Goal: Task Accomplishment & Management: Manage account settings

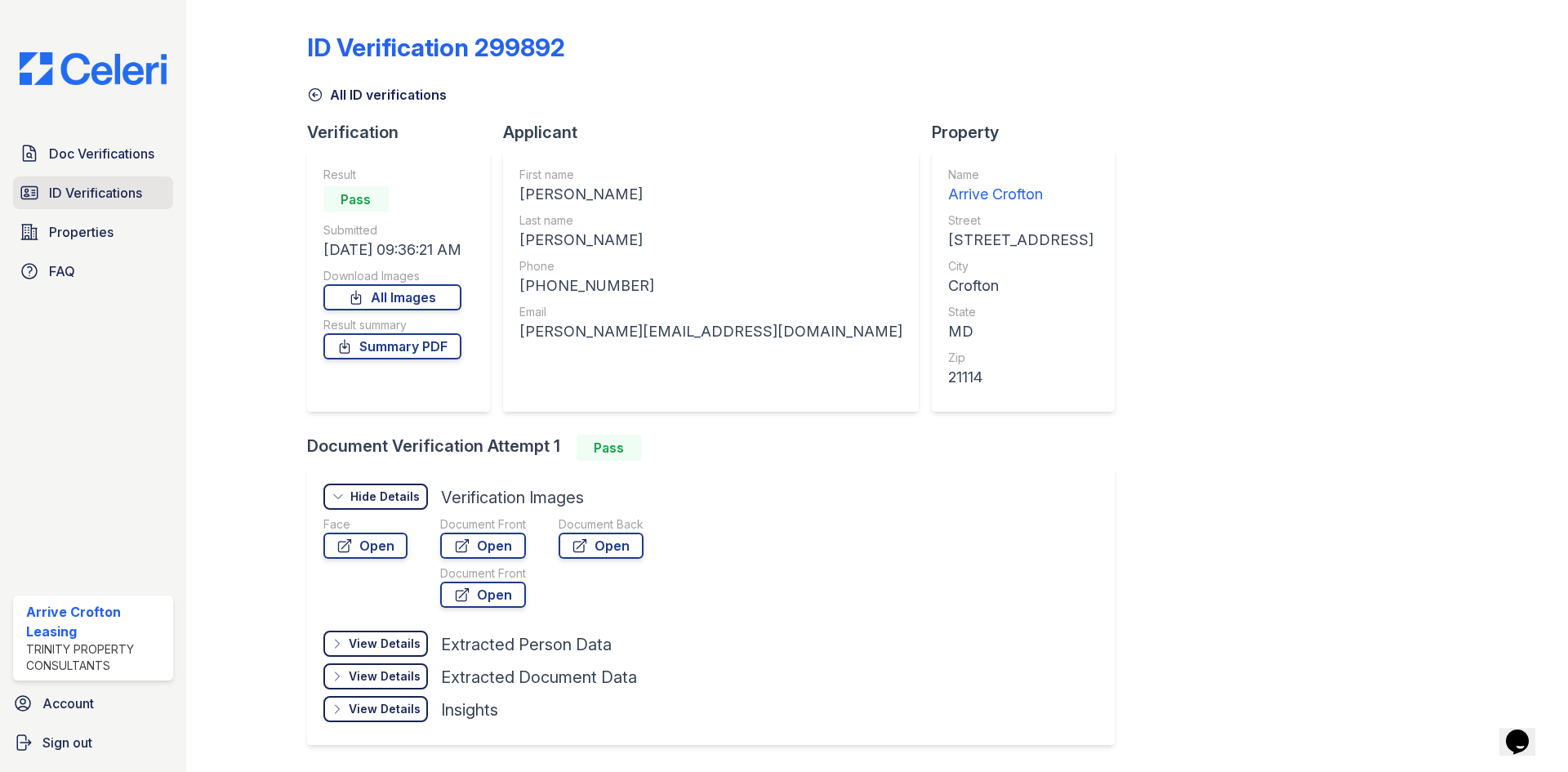
click at [122, 188] on span "ID Verifications" at bounding box center [95, 193] width 93 height 20
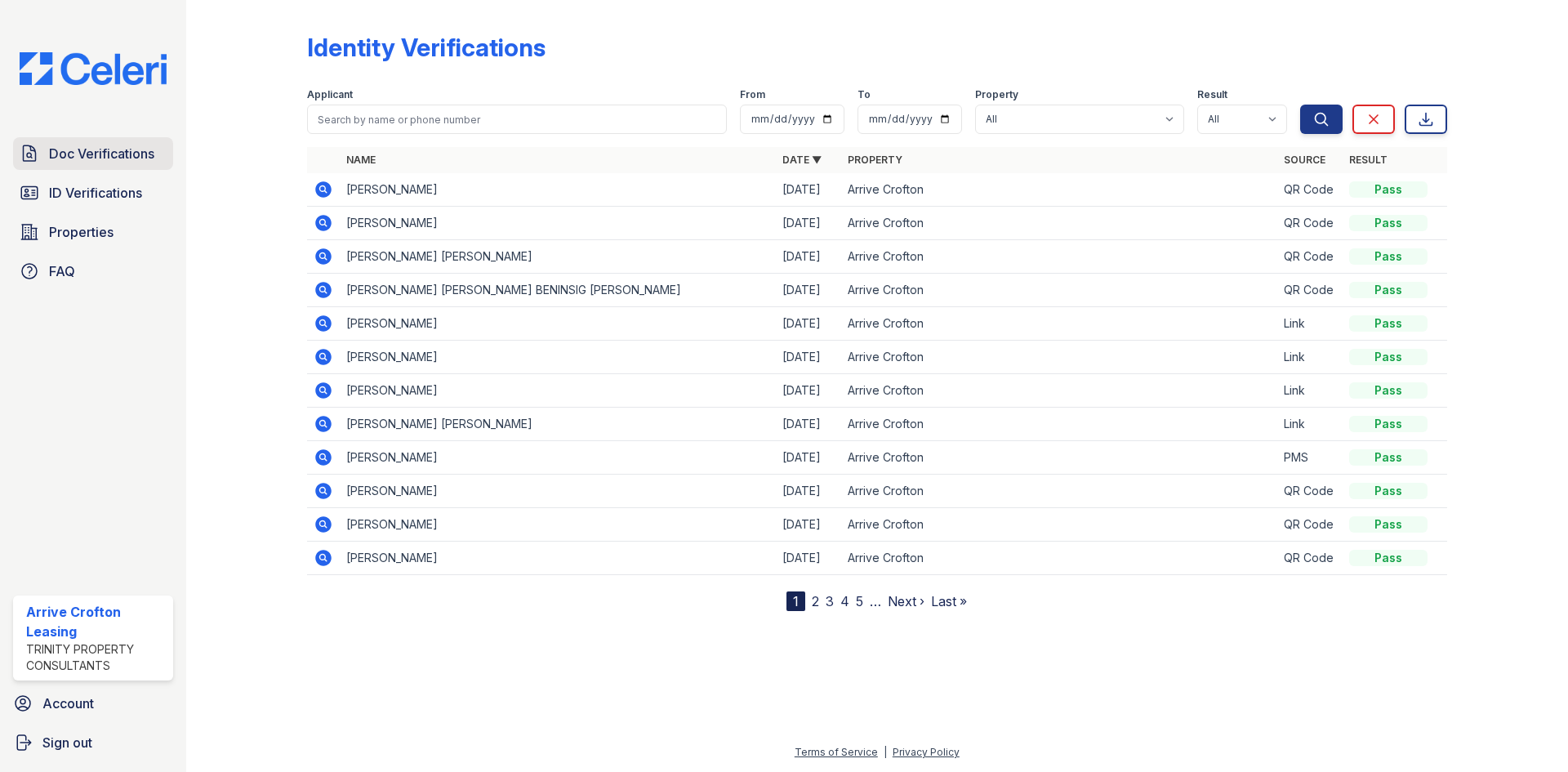
click at [122, 161] on span "Doc Verifications" at bounding box center [102, 154] width 105 height 20
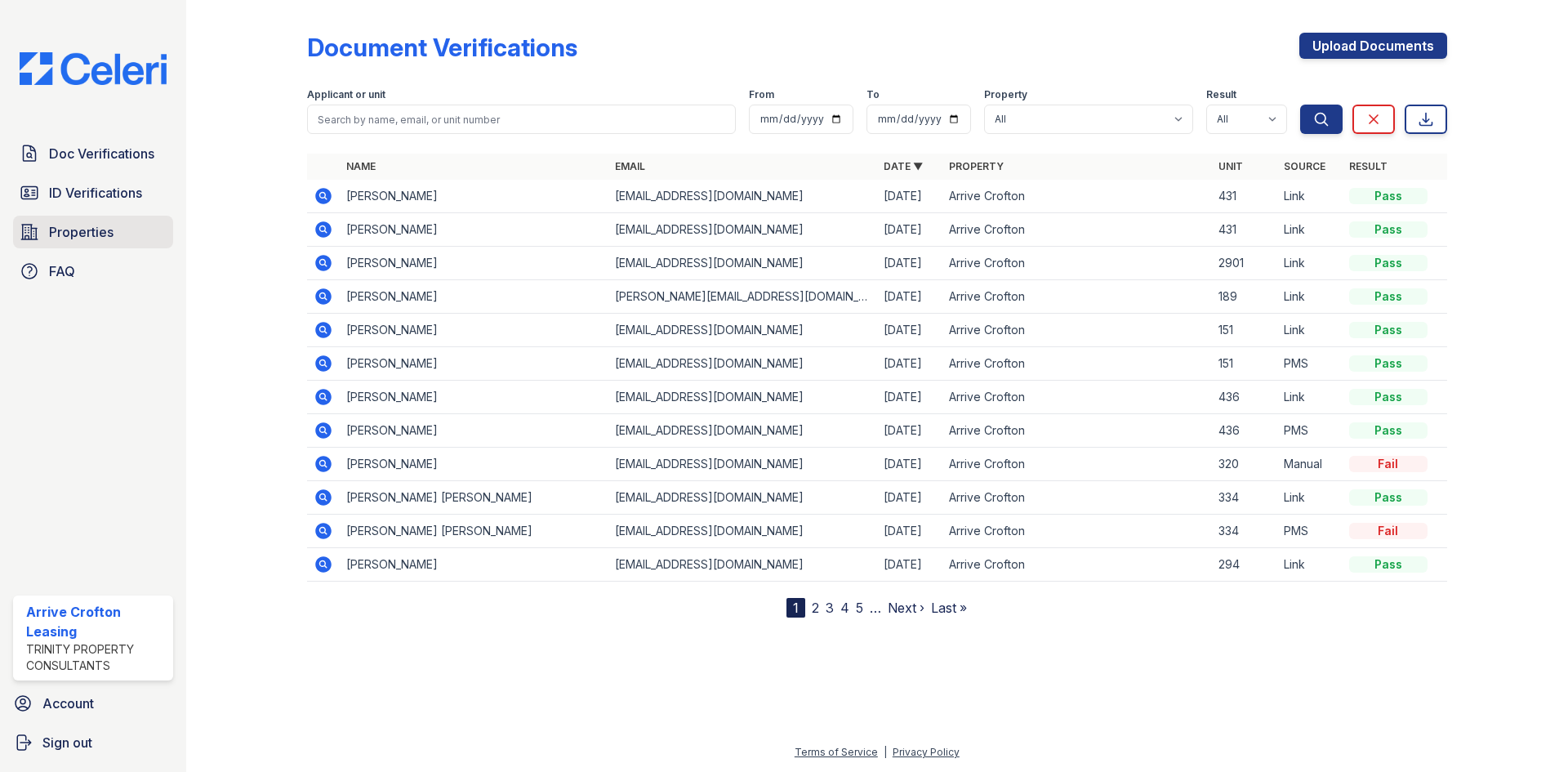
click at [53, 234] on span "Properties" at bounding box center [81, 232] width 64 height 20
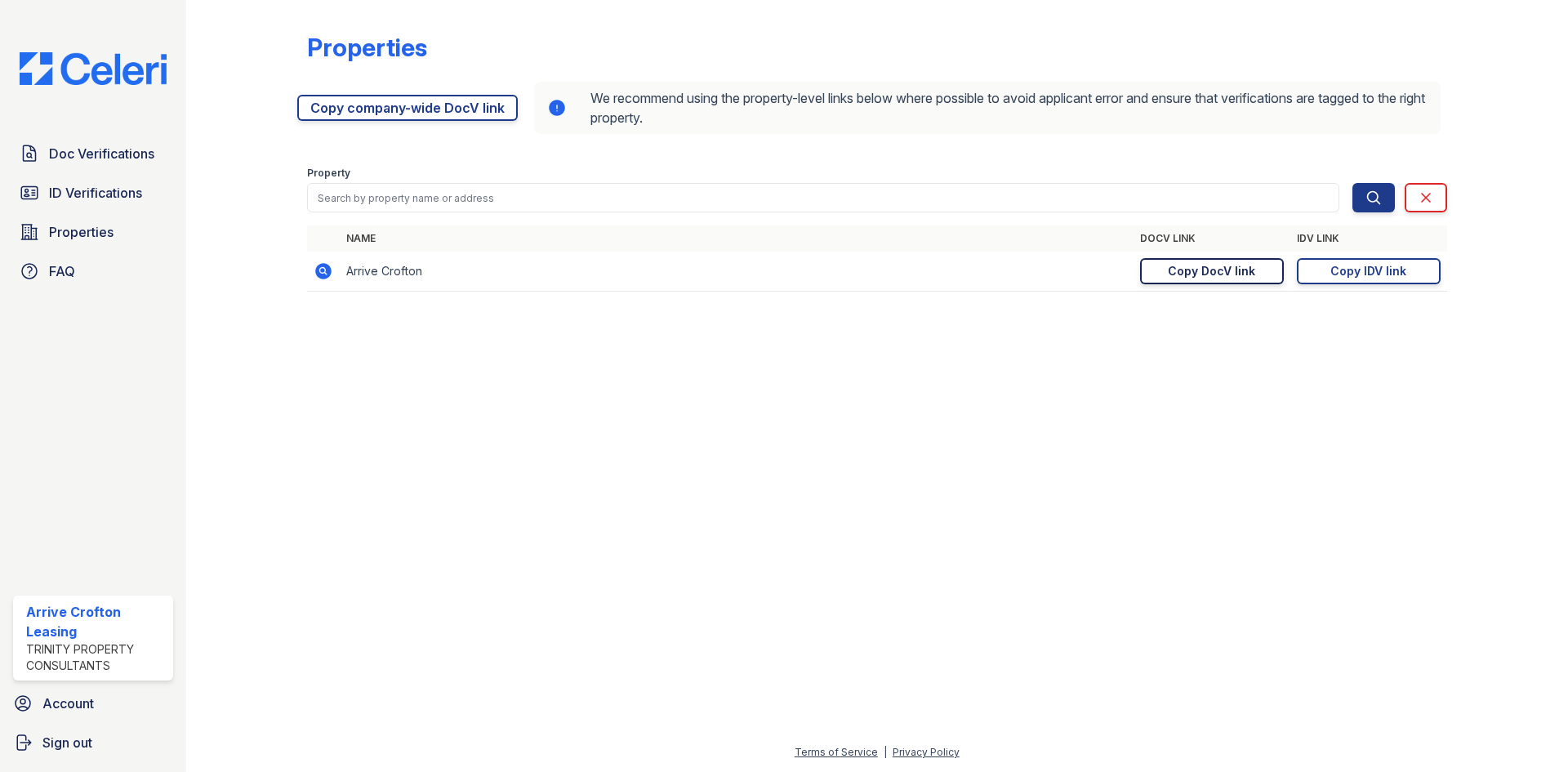
click at [1228, 277] on div "Copy DocV link" at bounding box center [1212, 271] width 87 height 16
click at [1209, 267] on div "Copy DocV link" at bounding box center [1212, 271] width 87 height 16
click at [1183, 275] on div "Copy DocV link" at bounding box center [1212, 271] width 87 height 16
